Goal: Navigation & Orientation: Find specific page/section

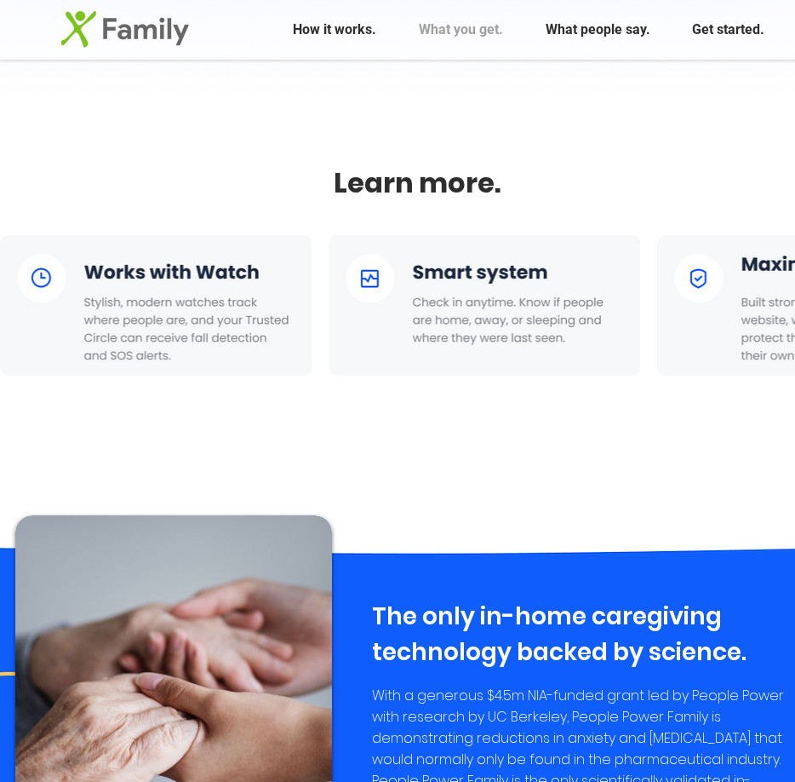
scroll to position [2520, 0]
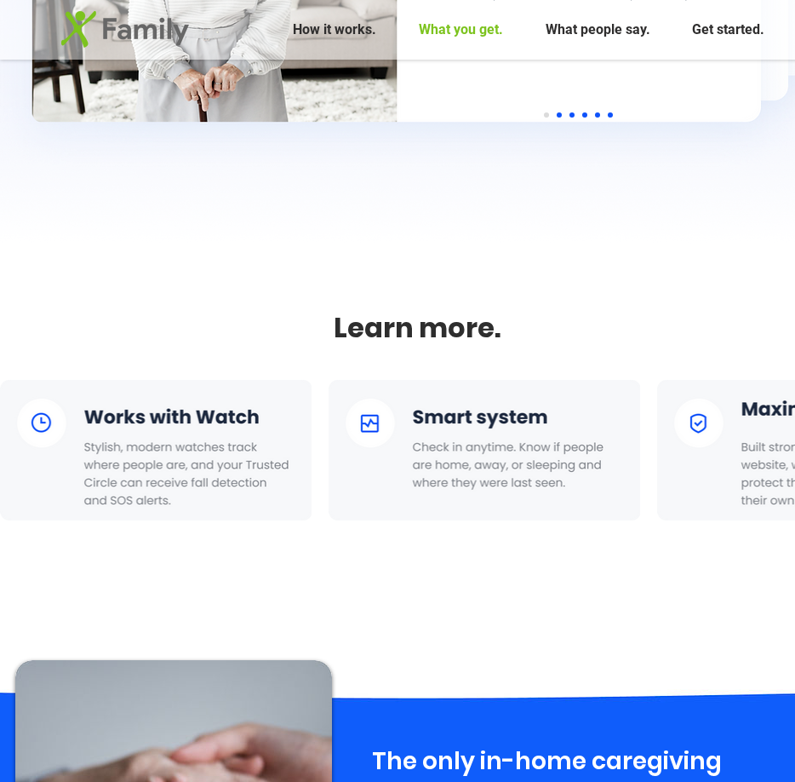
click at [476, 28] on p "What you get." at bounding box center [461, 30] width 101 height 43
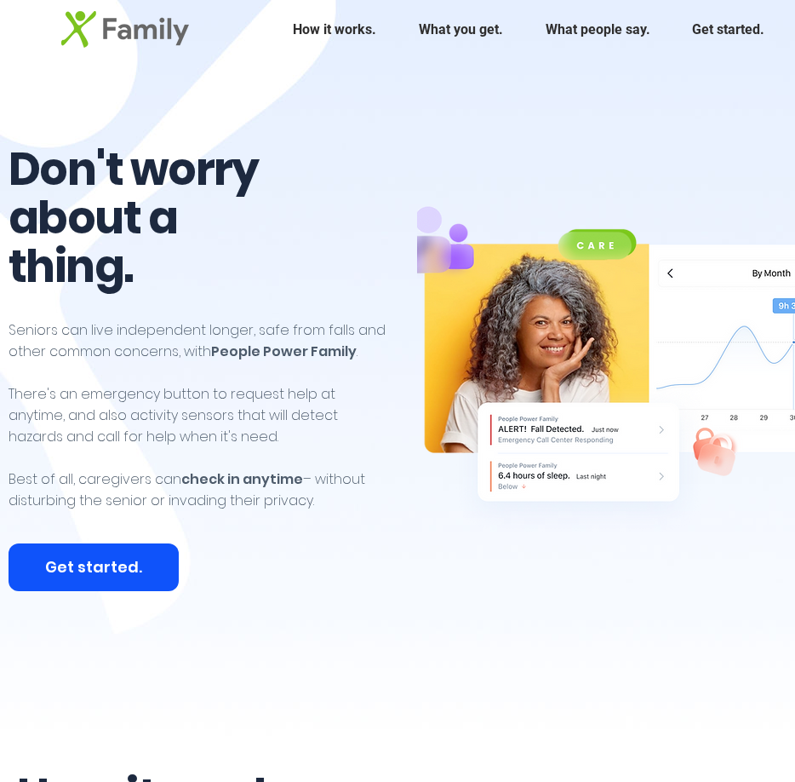
scroll to position [0, 39]
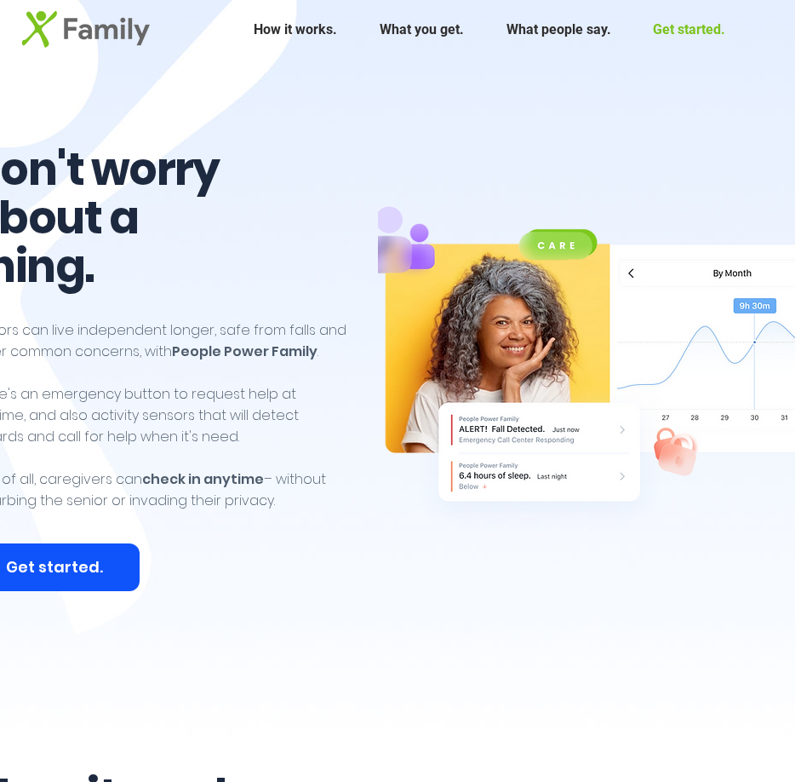
click at [686, 25] on p "Get started." at bounding box center [689, 30] width 89 height 43
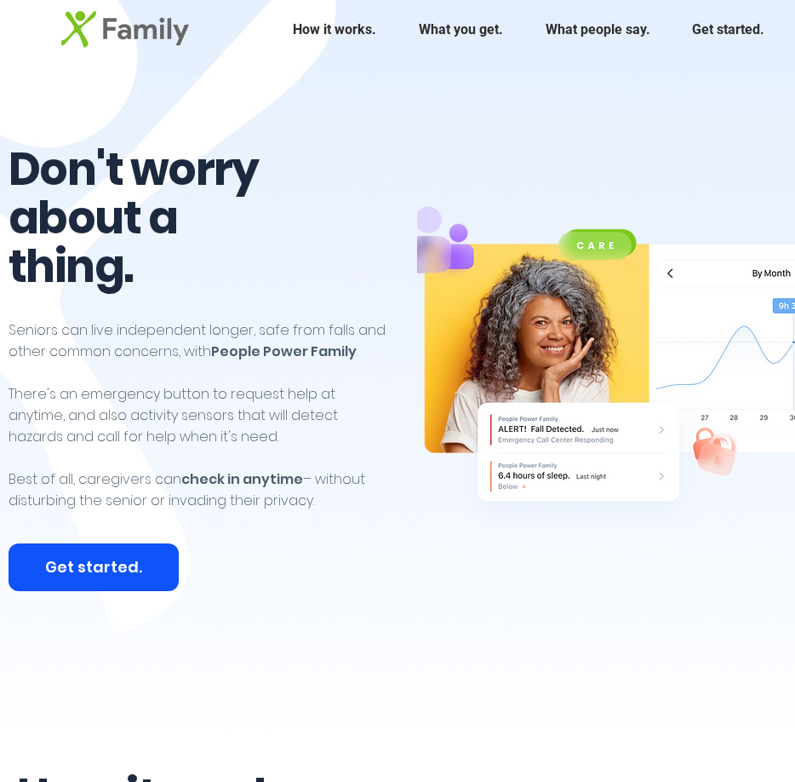
scroll to position [341, 0]
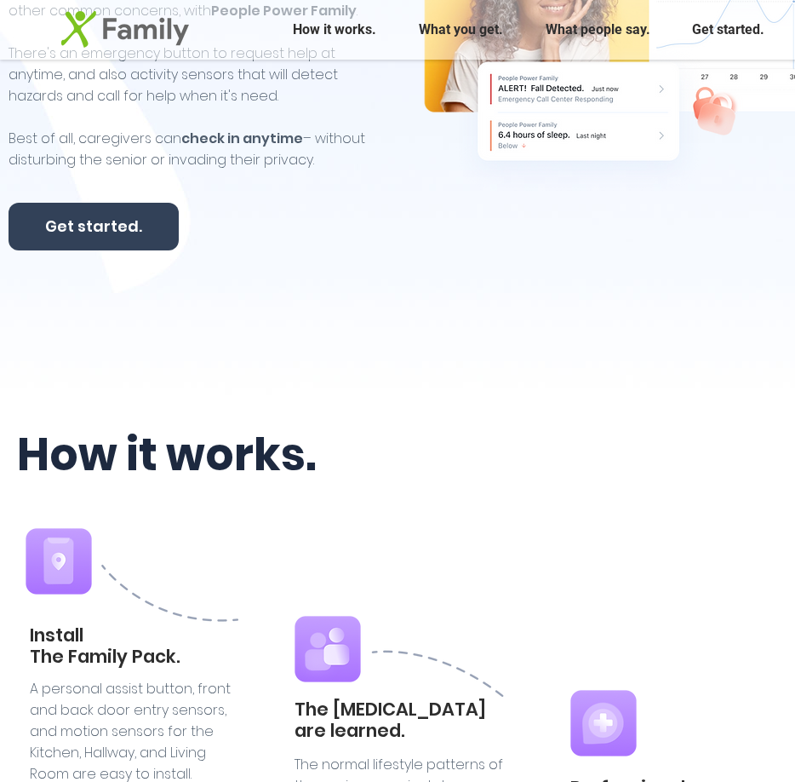
click at [91, 215] on span "Get started." at bounding box center [93, 225] width 97 height 21
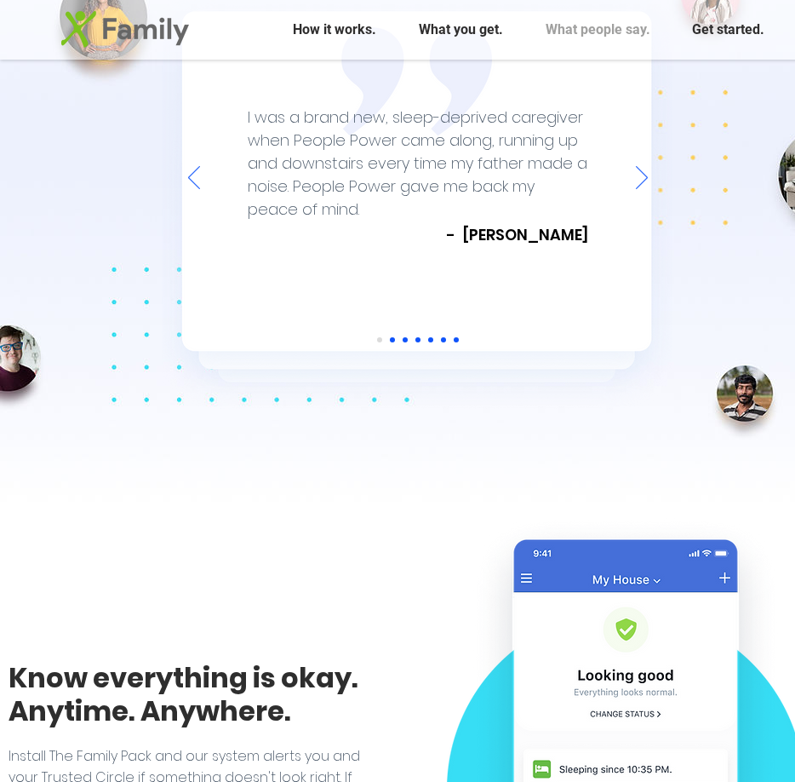
scroll to position [4479, 0]
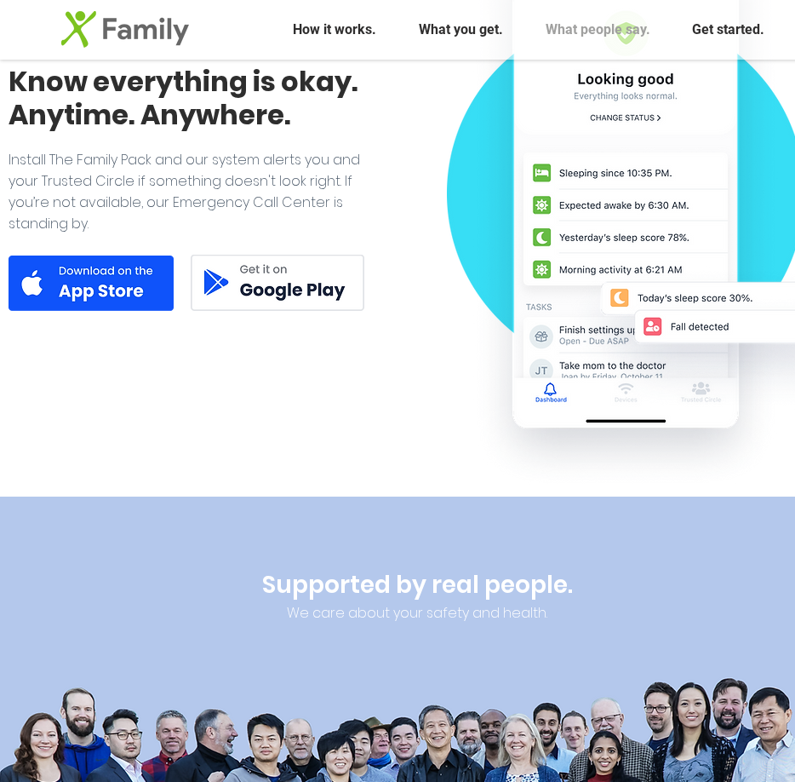
click at [92, 267] on img at bounding box center [91, 283] width 165 height 55
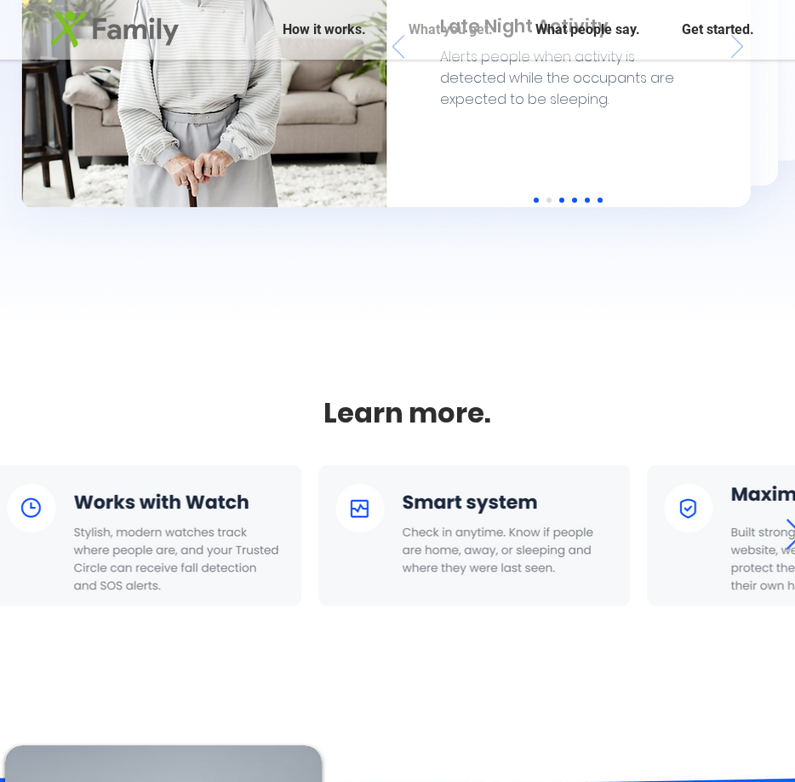
scroll to position [2435, 39]
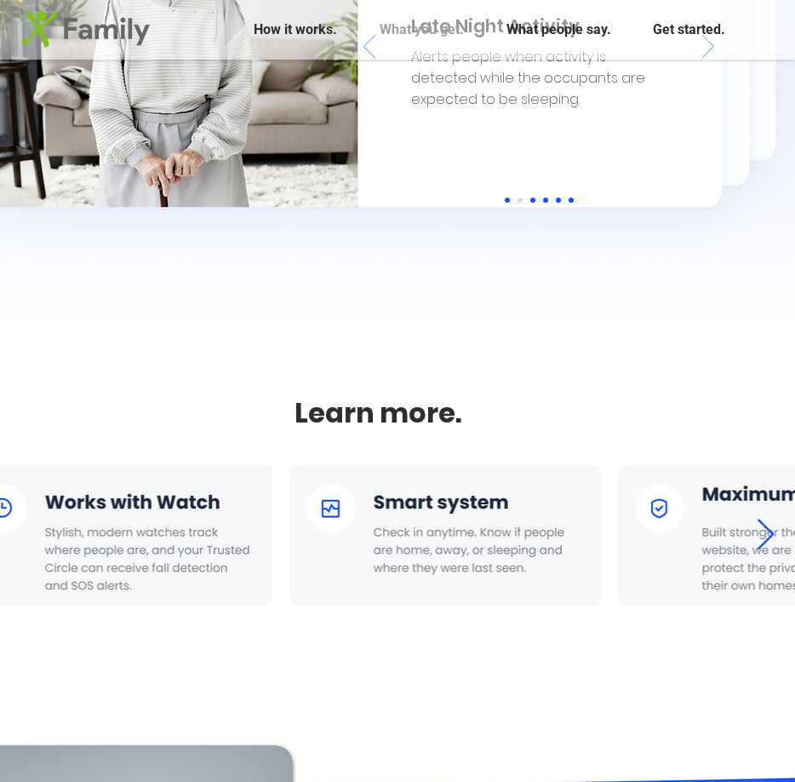
click at [771, 531] on icon "Next Item" at bounding box center [766, 534] width 17 height 31
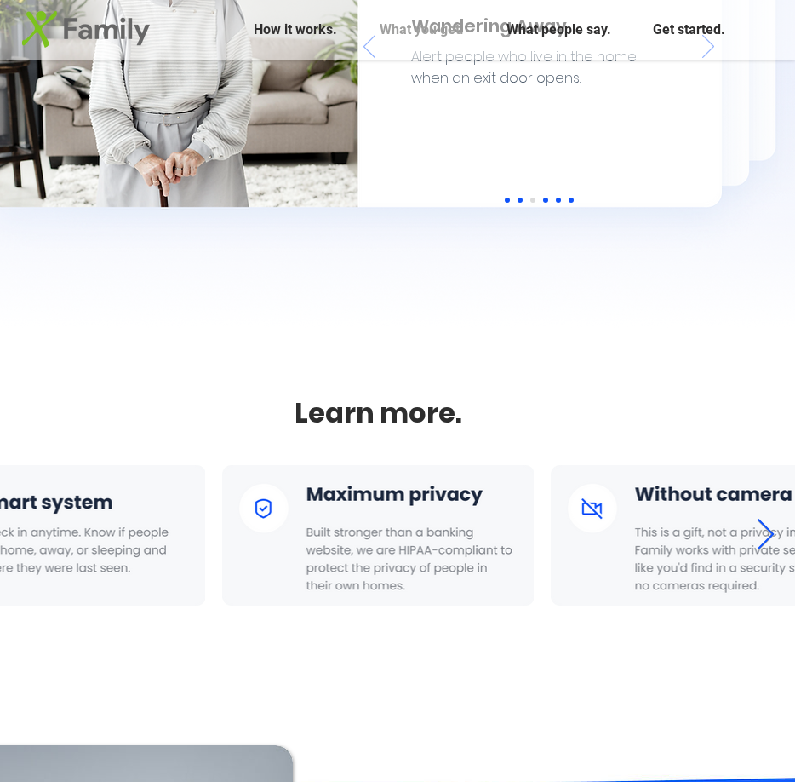
click at [770, 532] on icon "Next Item" at bounding box center [766, 535] width 20 height 33
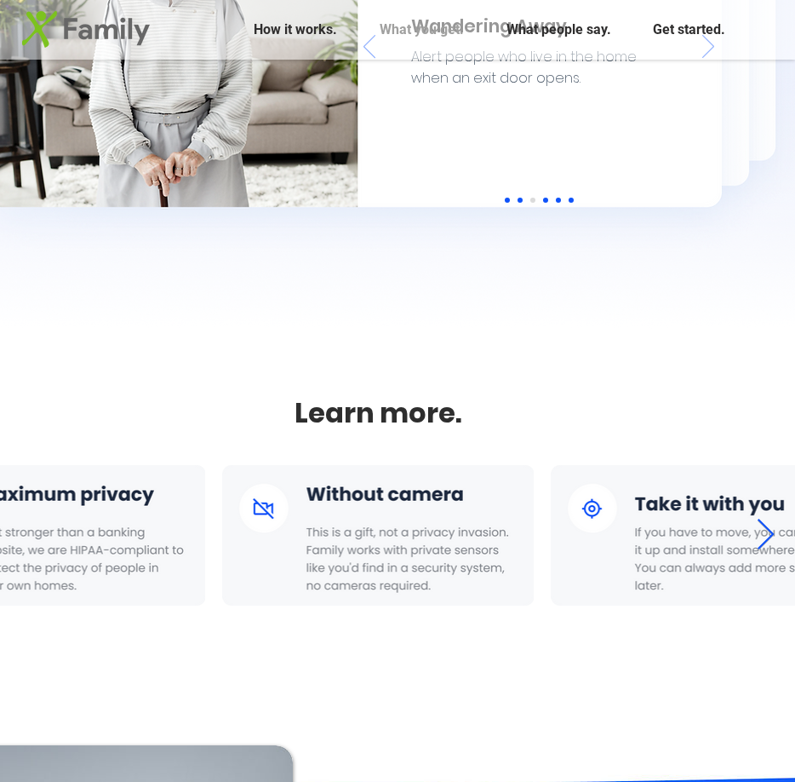
click at [761, 531] on icon "Next Item" at bounding box center [766, 535] width 20 height 33
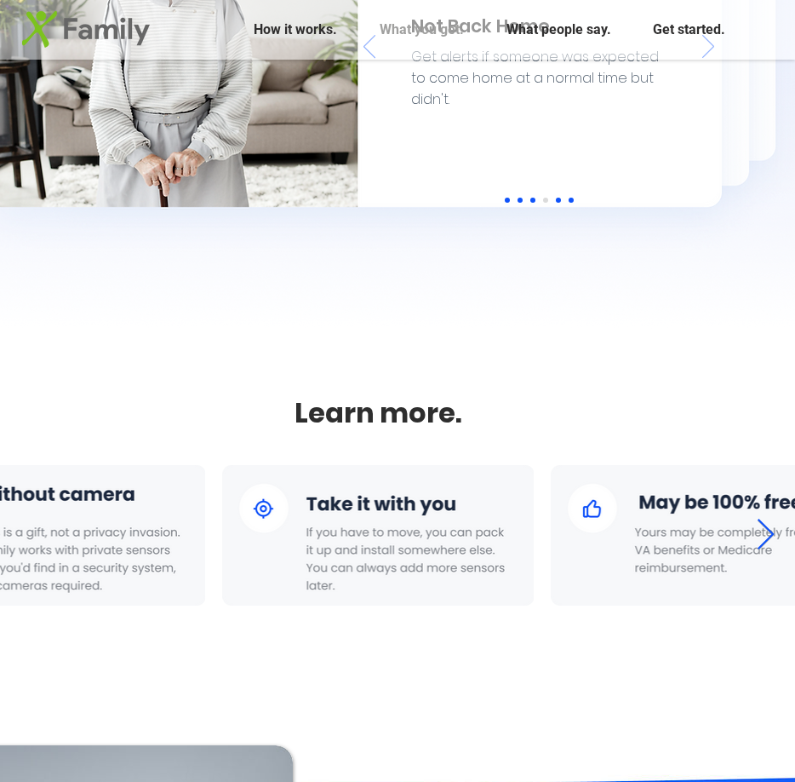
click at [761, 531] on icon "Next Item" at bounding box center [766, 535] width 20 height 33
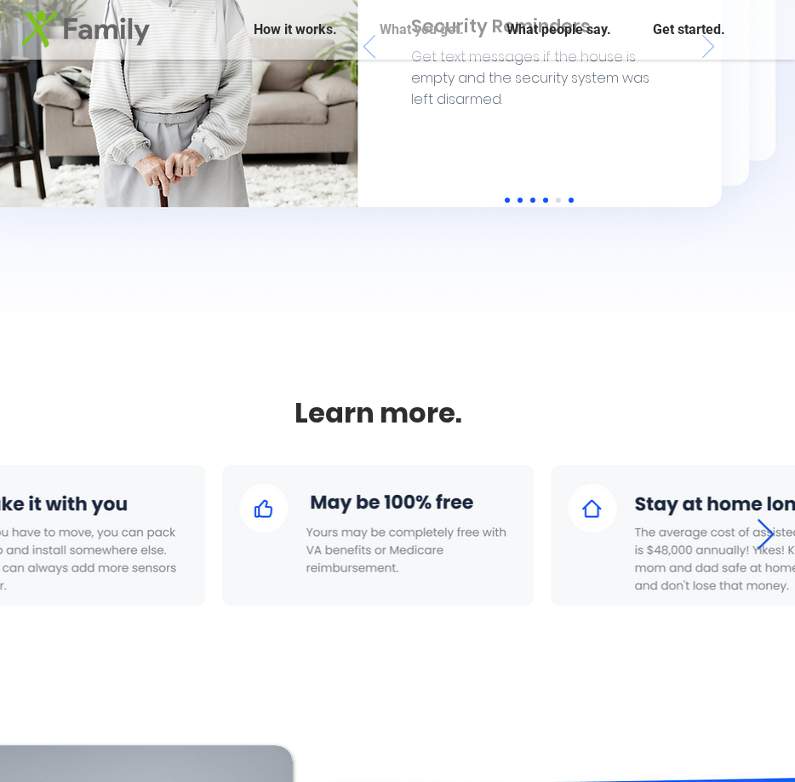
click at [767, 531] on icon "Next Item" at bounding box center [766, 535] width 20 height 33
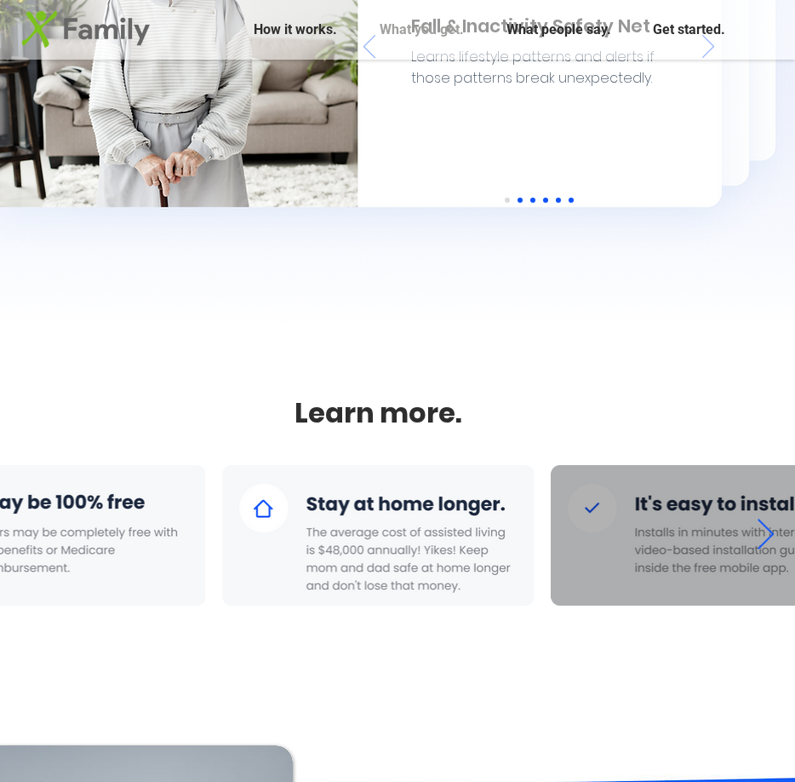
scroll to position [0, 2040]
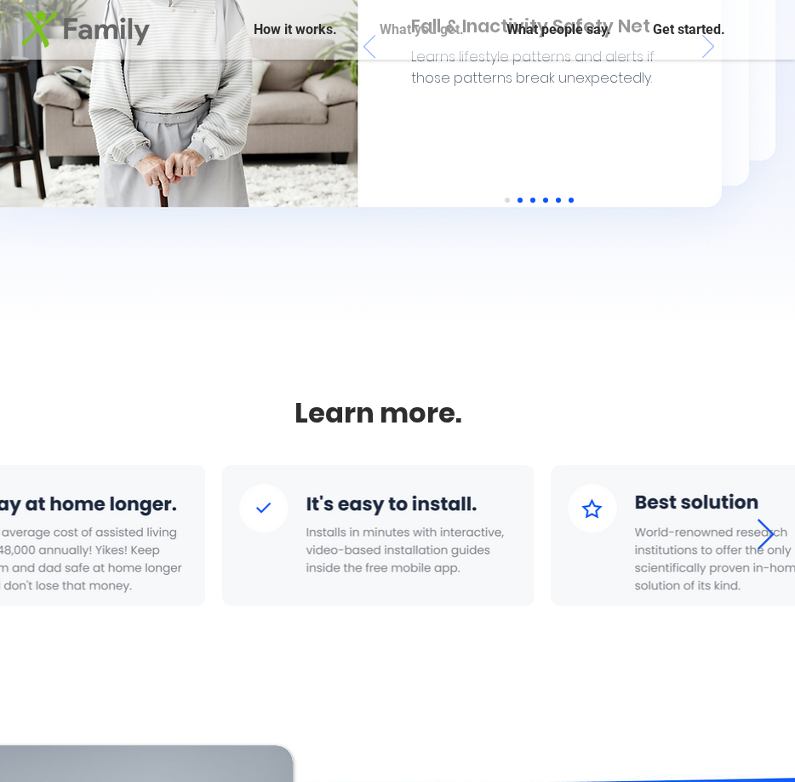
click at [760, 536] on icon "Next Item" at bounding box center [766, 535] width 20 height 33
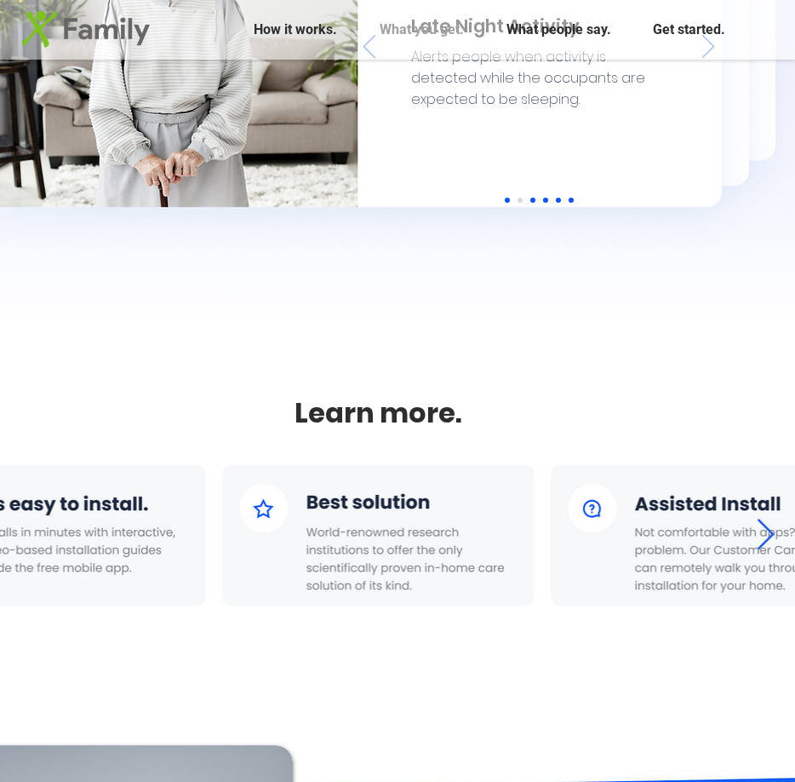
click at [772, 530] on icon "Next Item" at bounding box center [766, 535] width 20 height 33
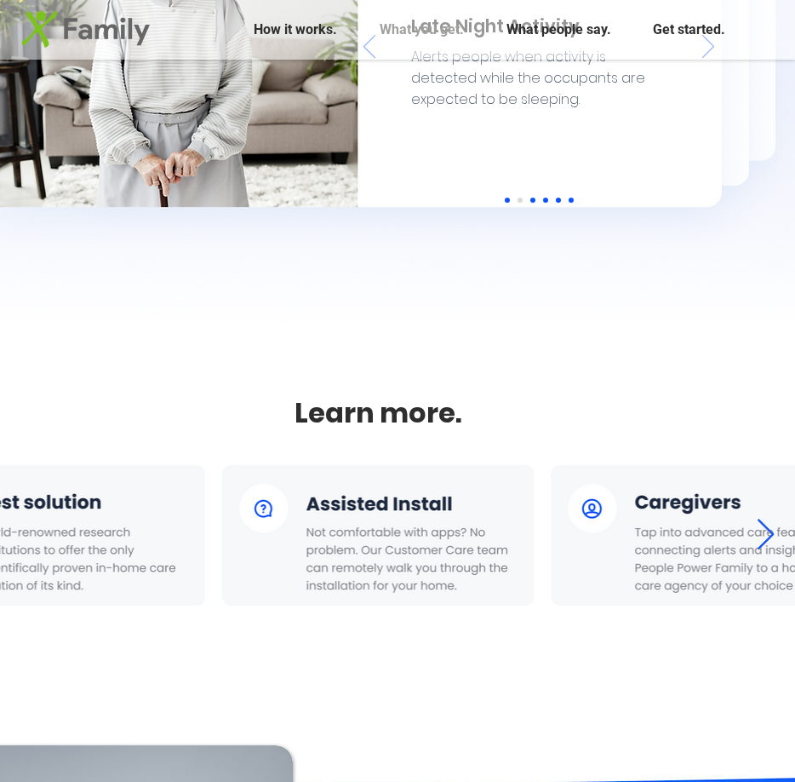
click at [764, 531] on icon "Next Item" at bounding box center [766, 535] width 20 height 33
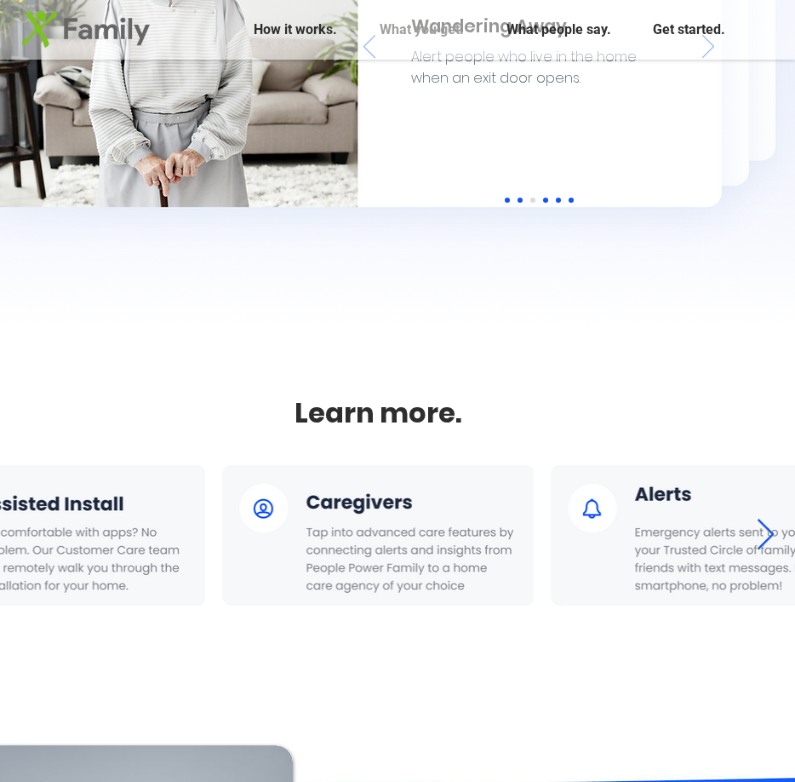
click at [764, 531] on icon "Next Item" at bounding box center [766, 535] width 20 height 33
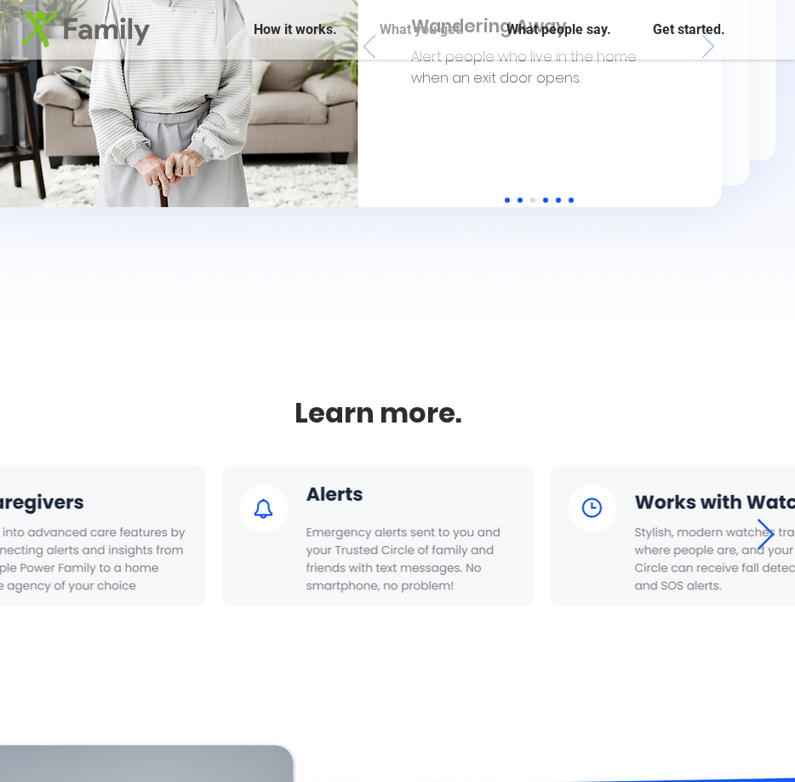
click at [762, 531] on icon "Next Item" at bounding box center [766, 535] width 20 height 33
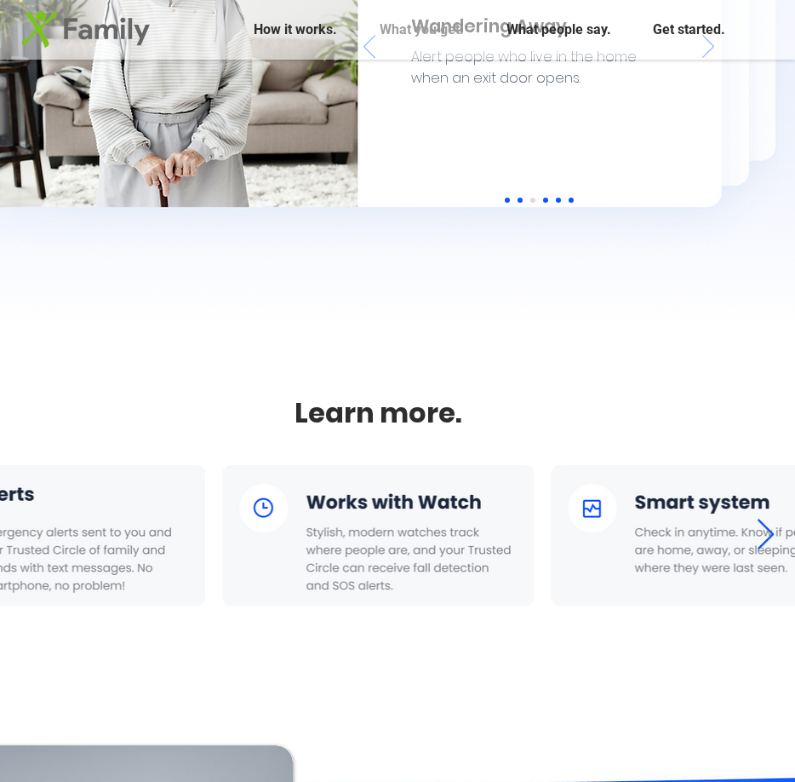
click at [762, 531] on icon "Next Item" at bounding box center [766, 535] width 20 height 33
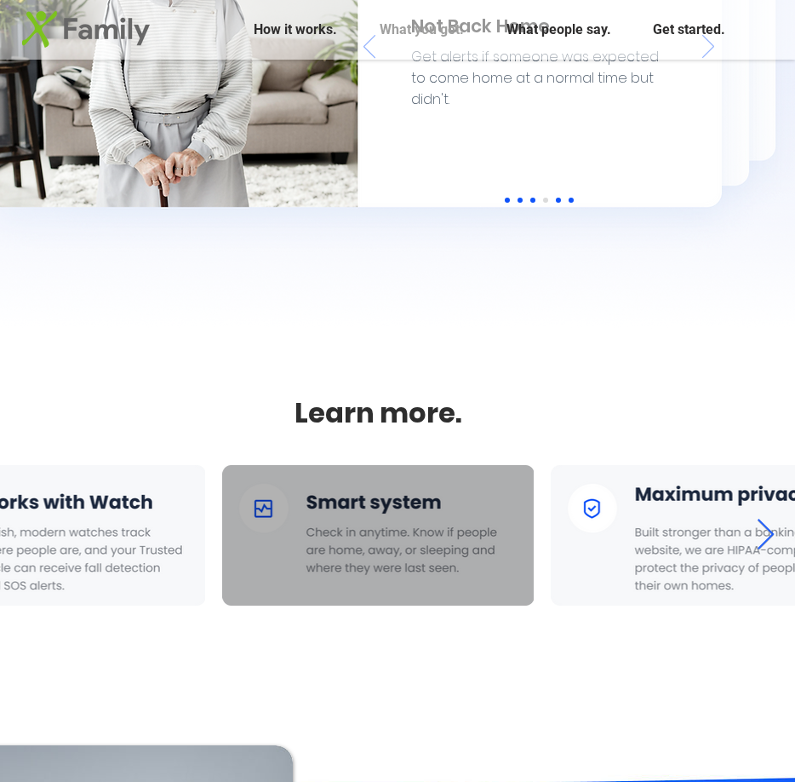
click at [369, 500] on div at bounding box center [378, 535] width 261 height 89
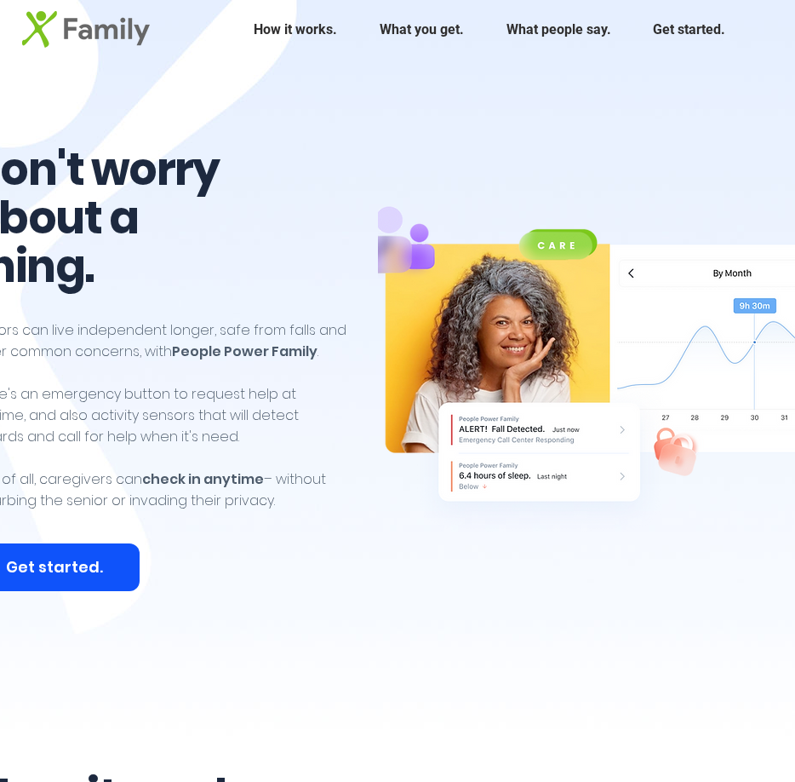
scroll to position [0, 0]
